Goal: Information Seeking & Learning: Understand process/instructions

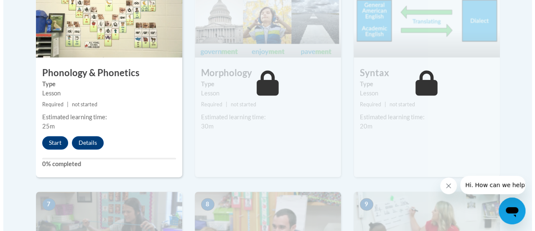
scroll to position [569, 0]
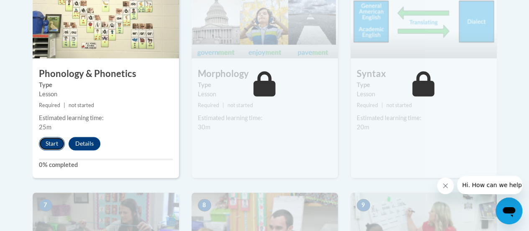
click at [50, 143] on button "Start" at bounding box center [52, 143] width 26 height 13
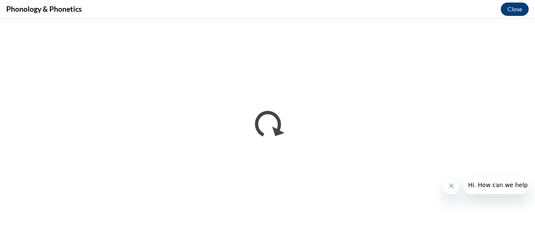
scroll to position [0, 0]
